Goal: Task Accomplishment & Management: Use online tool/utility

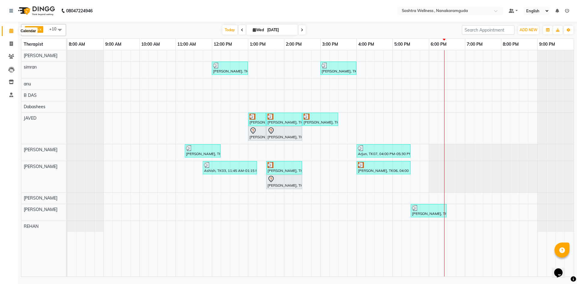
click at [9, 32] on span at bounding box center [11, 31] width 11 height 7
click at [12, 43] on icon at bounding box center [11, 43] width 3 height 5
select select "service"
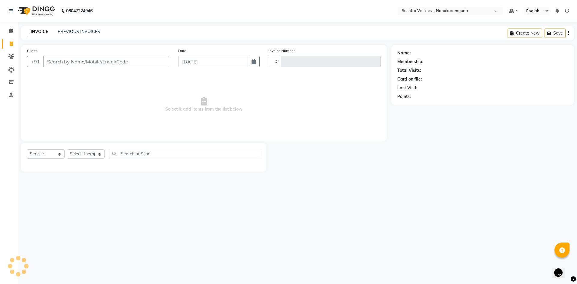
type input "0143"
select select "6669"
click at [74, 30] on link "PREVIOUS INVOICES" at bounding box center [79, 31] width 42 height 5
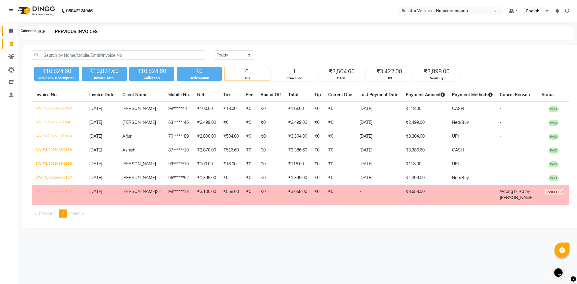
click at [14, 33] on span at bounding box center [11, 31] width 11 height 7
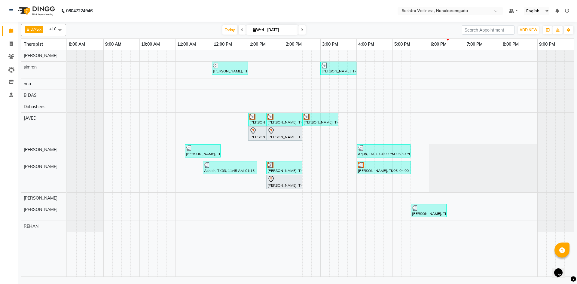
drag, startPoint x: 425, startPoint y: 214, endPoint x: 427, endPoint y: 234, distance: 20.2
click at [427, 234] on div "[PERSON_NAME], TK05, 12:00 PM-01:00 PM, THREADING -EYERBROWS [PERSON_NAME], TK0…" at bounding box center [320, 163] width 507 height 226
click at [449, 199] on div at bounding box center [449, 163] width 0 height 226
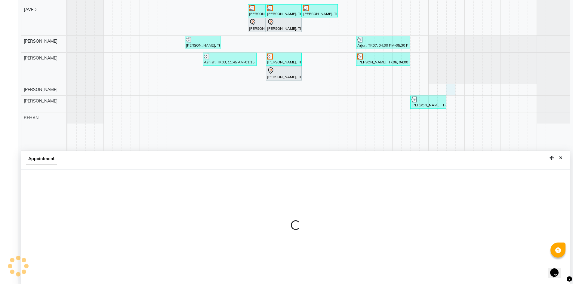
scroll to position [112, 0]
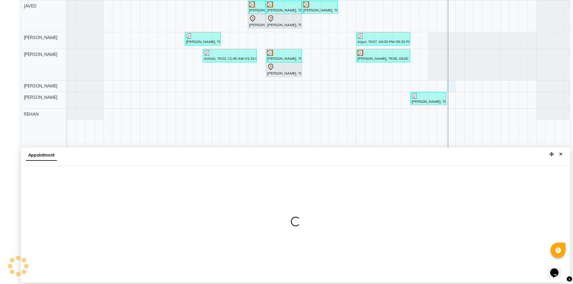
select select "89156"
select select "1110"
select select "tentative"
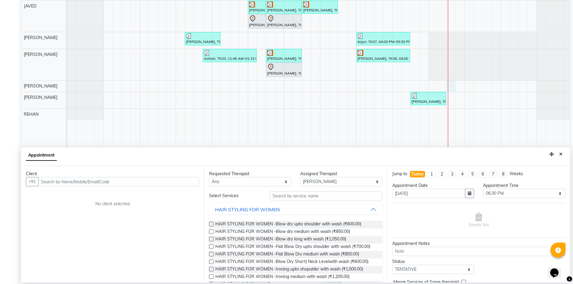
click at [71, 184] on input "text" at bounding box center [118, 181] width 161 height 9
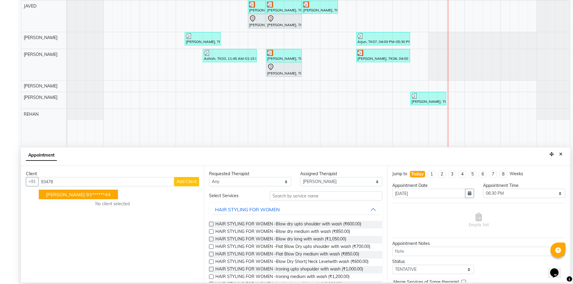
click at [86, 194] on ngb-highlight "93******44" at bounding box center [98, 195] width 25 height 6
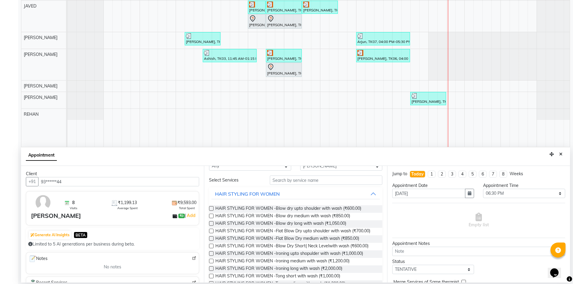
scroll to position [18, 0]
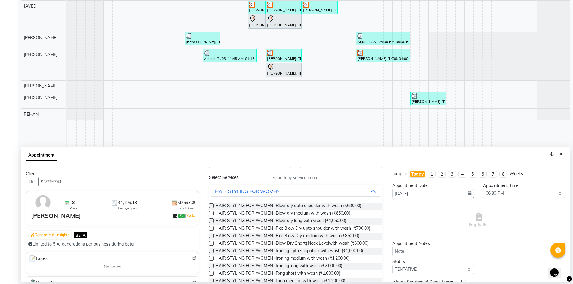
type input "93******44"
click at [322, 180] on input "text" at bounding box center [326, 177] width 112 height 9
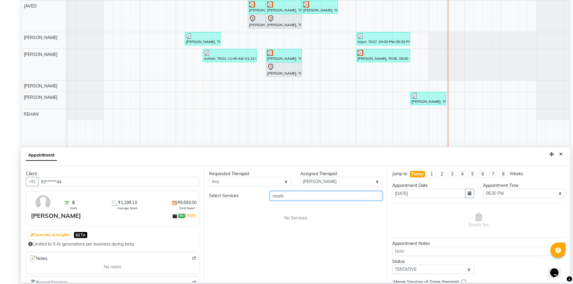
scroll to position [0, 0]
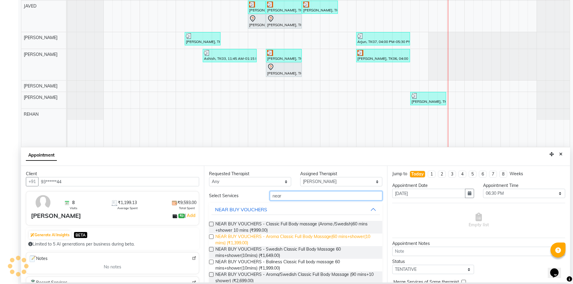
type input "near"
click at [274, 239] on span "NEAR BUY VOUCHERS - Aroma Classic Full Body Massage(60 mins+shower(10 mins) (₹1…" at bounding box center [296, 240] width 162 height 13
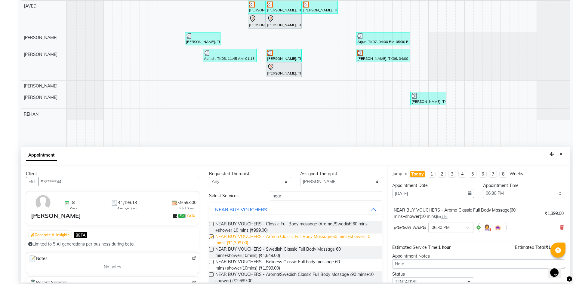
checkbox input "false"
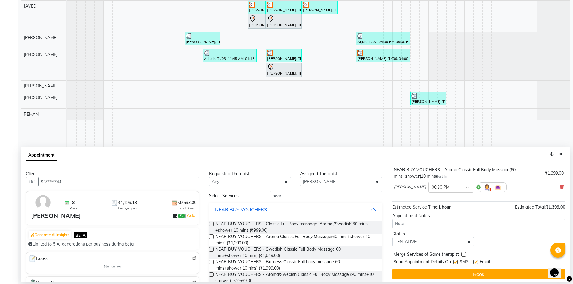
scroll to position [41, 0]
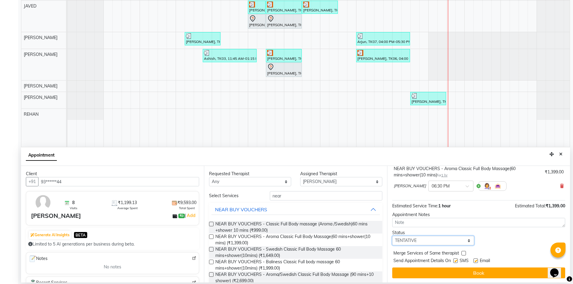
click at [445, 239] on select "Select TENTATIVE CONFIRM CHECK-IN UPCOMING" at bounding box center [433, 240] width 82 height 9
select select "confirm booking"
click at [392, 236] on select "Select TENTATIVE CONFIRM CHECK-IN UPCOMING" at bounding box center [433, 240] width 82 height 9
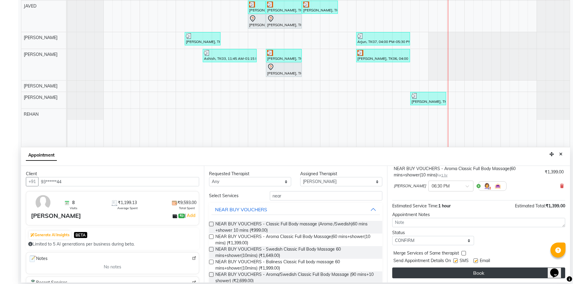
click at [489, 271] on button "Book" at bounding box center [478, 273] width 173 height 11
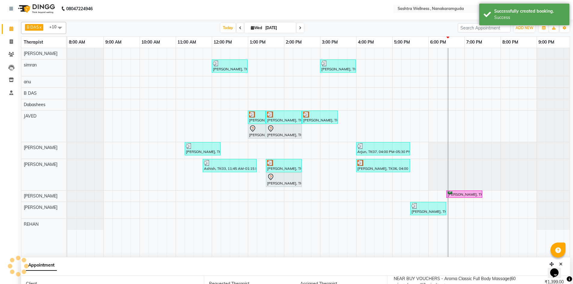
scroll to position [0, 0]
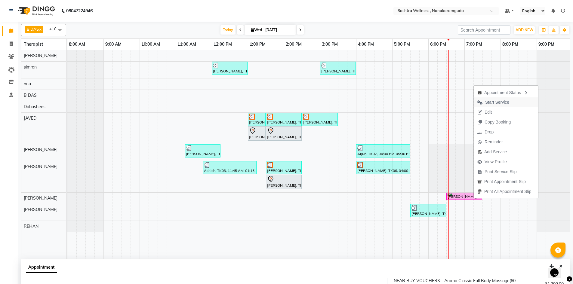
click at [481, 100] on span "Start Service" at bounding box center [493, 102] width 39 height 10
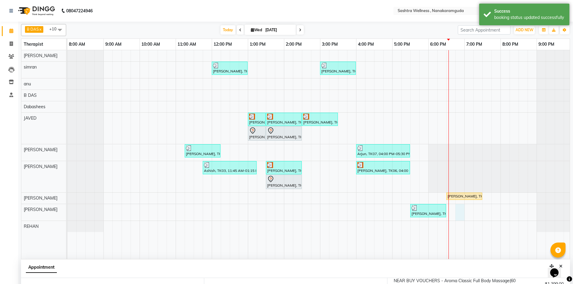
click at [458, 208] on div "[PERSON_NAME], TK05, 12:00 PM-01:00 PM, THREADING -EYERBROWS [PERSON_NAME], TK0…" at bounding box center [319, 154] width 505 height 209
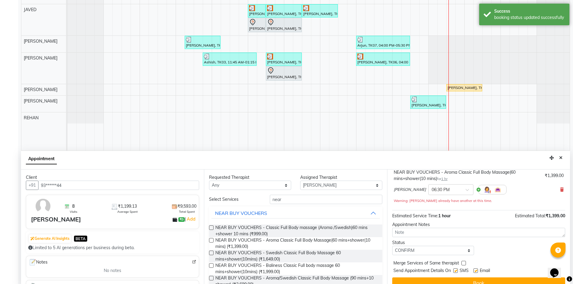
scroll to position [112, 0]
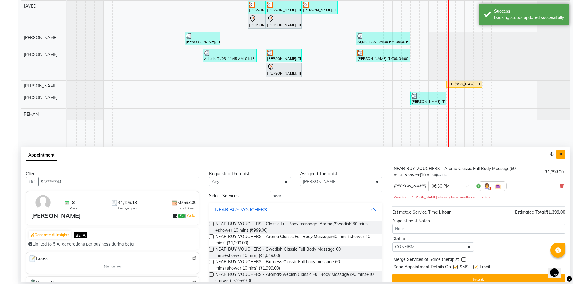
click at [560, 154] on icon "Close" at bounding box center [560, 154] width 3 height 4
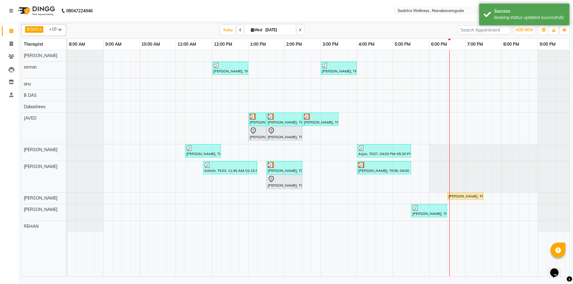
scroll to position [0, 0]
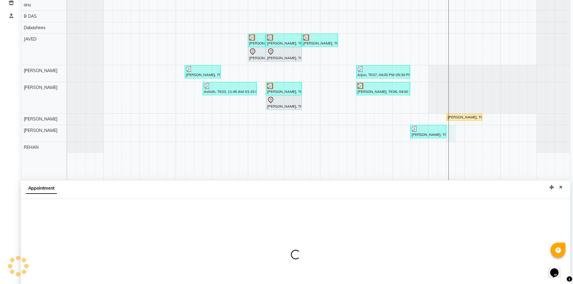
select select "76678"
select select "1110"
select select "tentative"
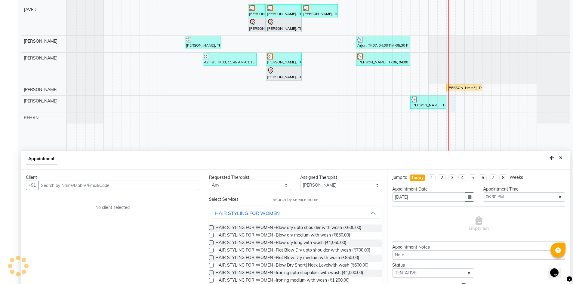
scroll to position [112, 0]
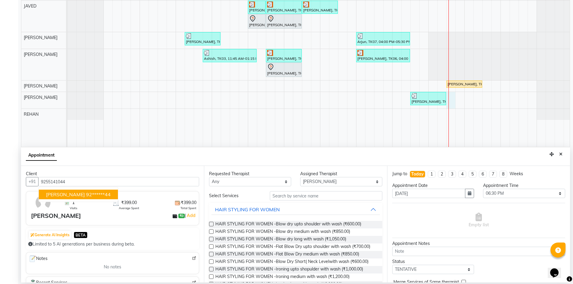
click at [62, 192] on span "[PERSON_NAME]" at bounding box center [65, 195] width 39 height 6
type input "92******44"
click at [319, 182] on select "Select AFREEN [PERSON_NAME] Dabashees [PERSON_NAME] [PERSON_NAME] [PERSON_NAME]…" at bounding box center [341, 181] width 82 height 9
select select "86557"
click at [300, 177] on select "Select AFREEN [PERSON_NAME] Dabashees [PERSON_NAME] [PERSON_NAME] [PERSON_NAME]…" at bounding box center [341, 181] width 82 height 9
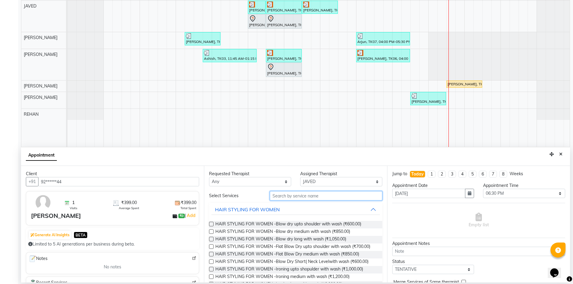
click at [295, 196] on input "text" at bounding box center [326, 195] width 112 height 9
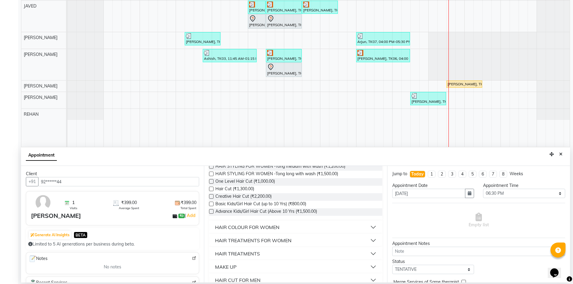
scroll to position [137, 0]
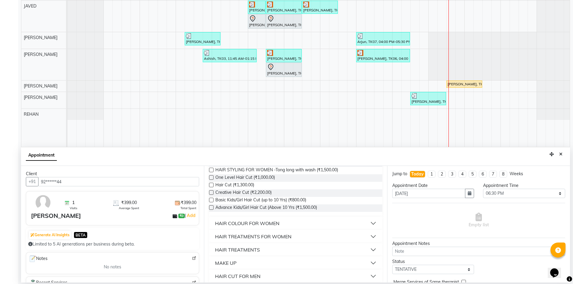
type input "hair"
click at [304, 274] on button "HAIR CUT FOR MEN" at bounding box center [295, 276] width 168 height 11
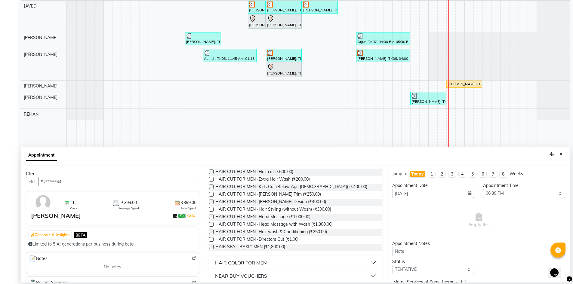
scroll to position [257, 0]
click at [243, 171] on span "HAIR CUT FOR MEN -Hair cut (₹600.00)" at bounding box center [254, 171] width 78 height 8
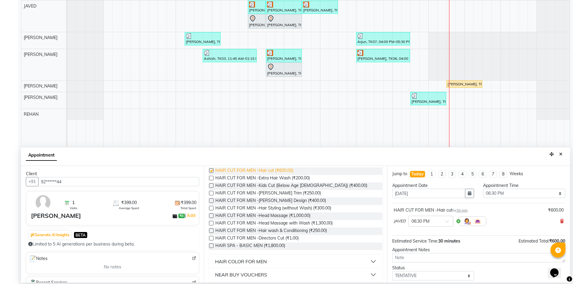
checkbox input "false"
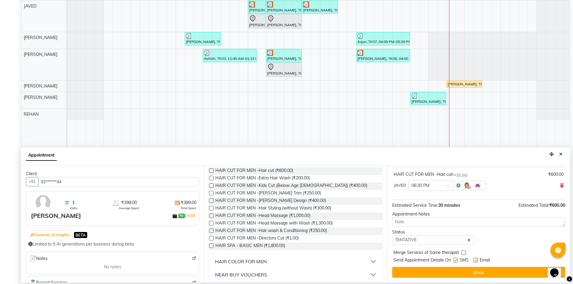
scroll to position [0, 0]
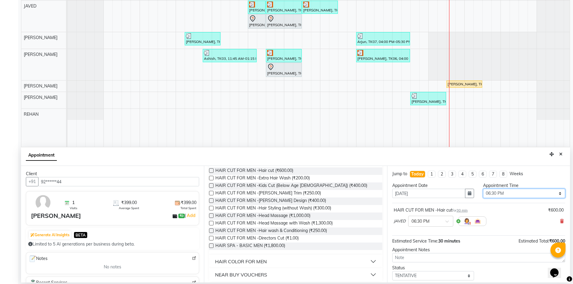
click at [536, 191] on select "Select 09:00 AM 09:15 AM 09:30 AM 09:45 AM 10:00 AM 10:15 AM 10:30 AM 10:45 AM …" at bounding box center [524, 193] width 82 height 9
select select "1140"
click at [483, 189] on select "Select 09:00 AM 09:15 AM 09:30 AM 09:45 AM 10:00 AM 10:15 AM 10:30 AM 10:45 AM …" at bounding box center [524, 193] width 82 height 9
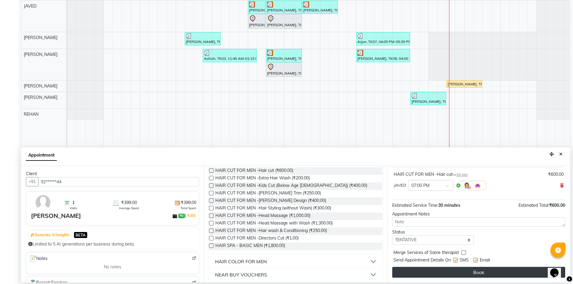
click at [428, 267] on button "Book" at bounding box center [478, 272] width 173 height 11
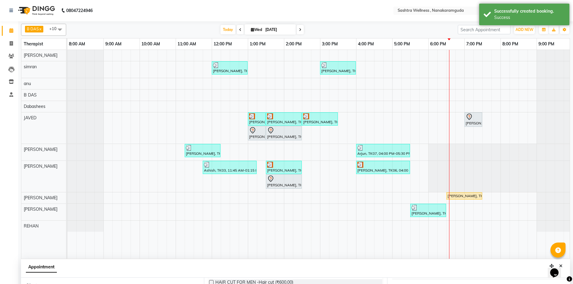
scroll to position [0, 0]
